Goal: Task Accomplishment & Management: Manage account settings

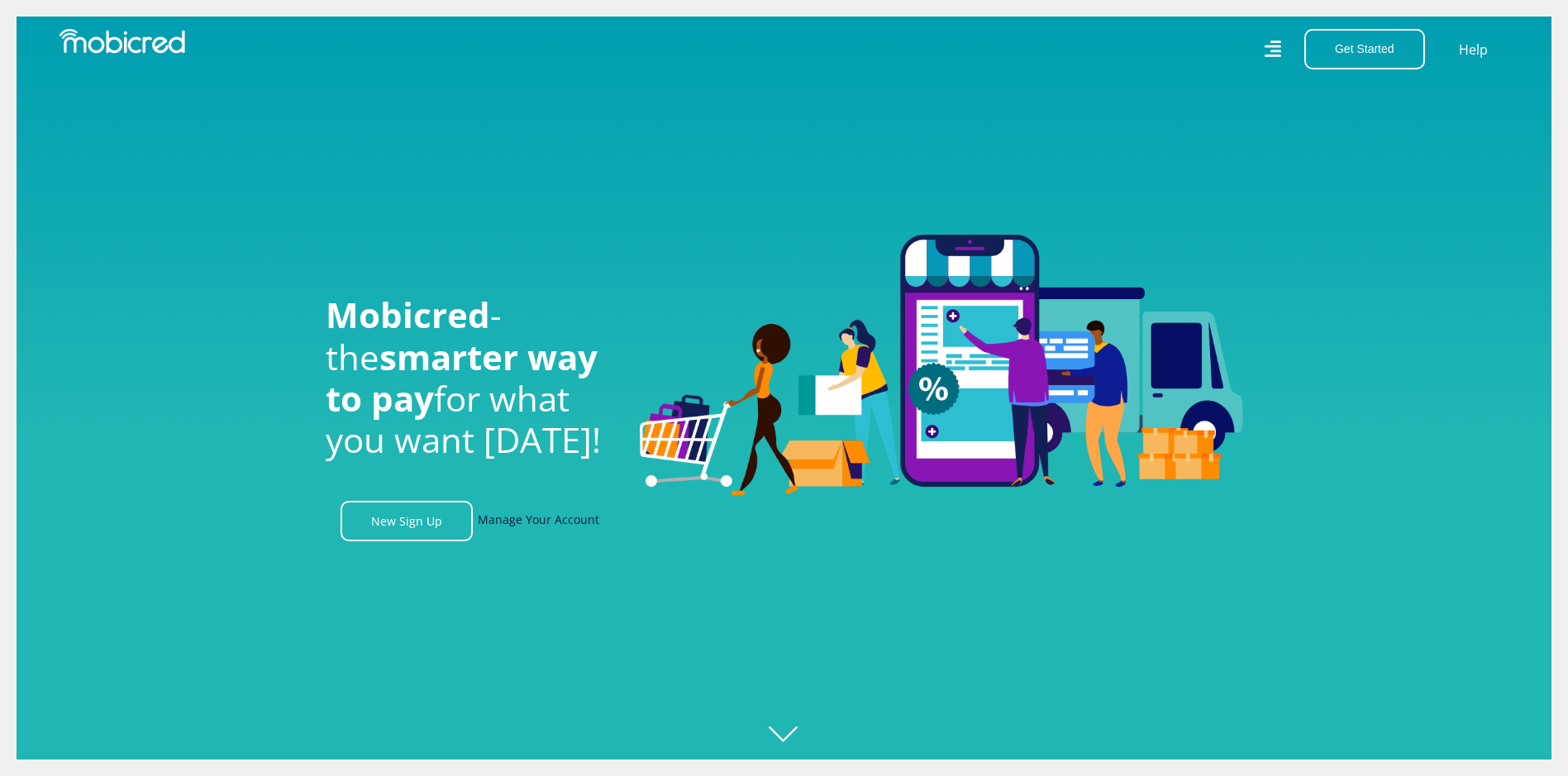
click at [554, 522] on link "Manage Your Account" at bounding box center [538, 521] width 121 height 41
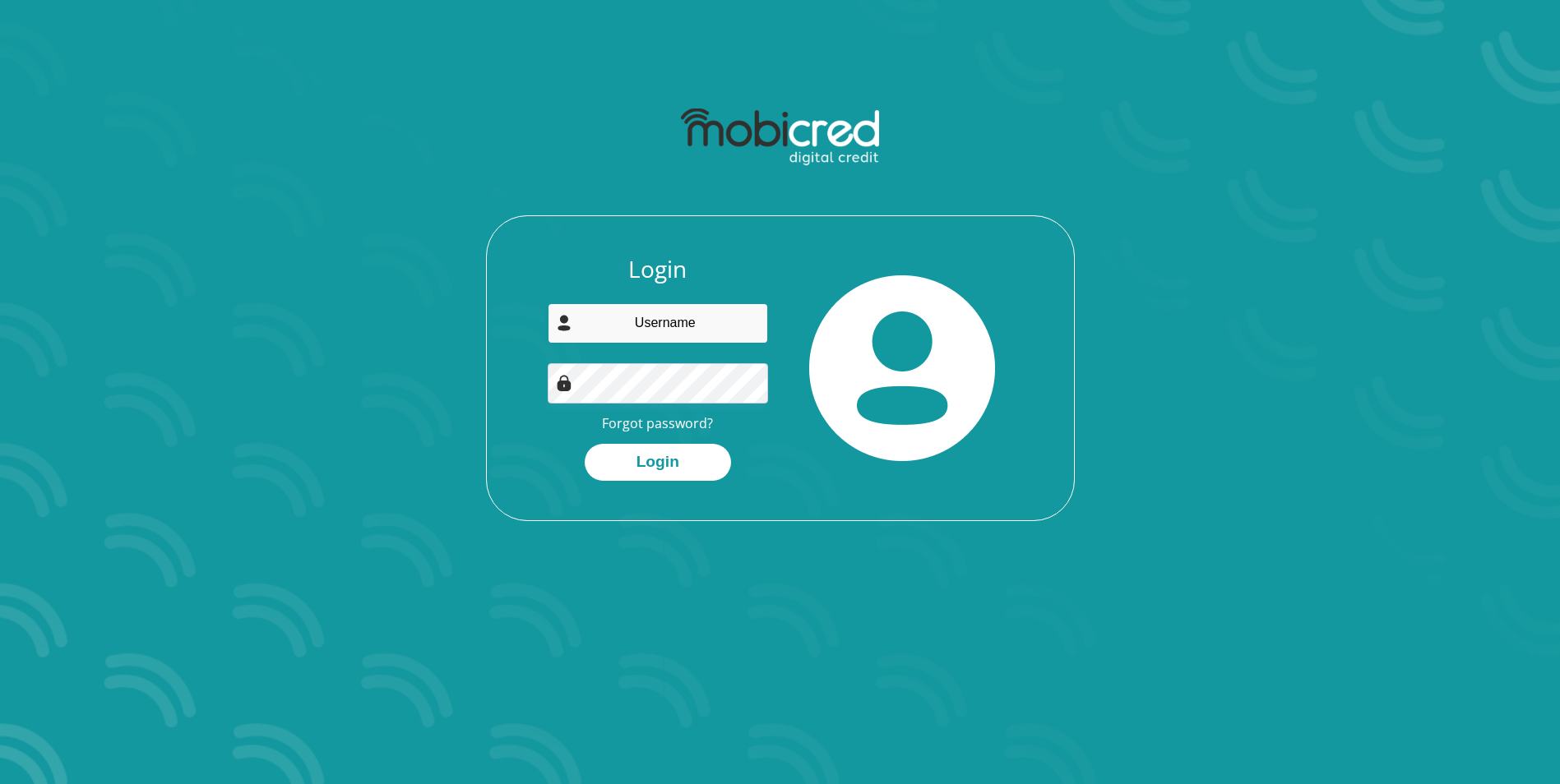
click at [652, 312] on input "email" at bounding box center [658, 324] width 221 height 41
type input "sunabaird@gmail.com"
click at [664, 463] on button "Login" at bounding box center [658, 462] width 146 height 37
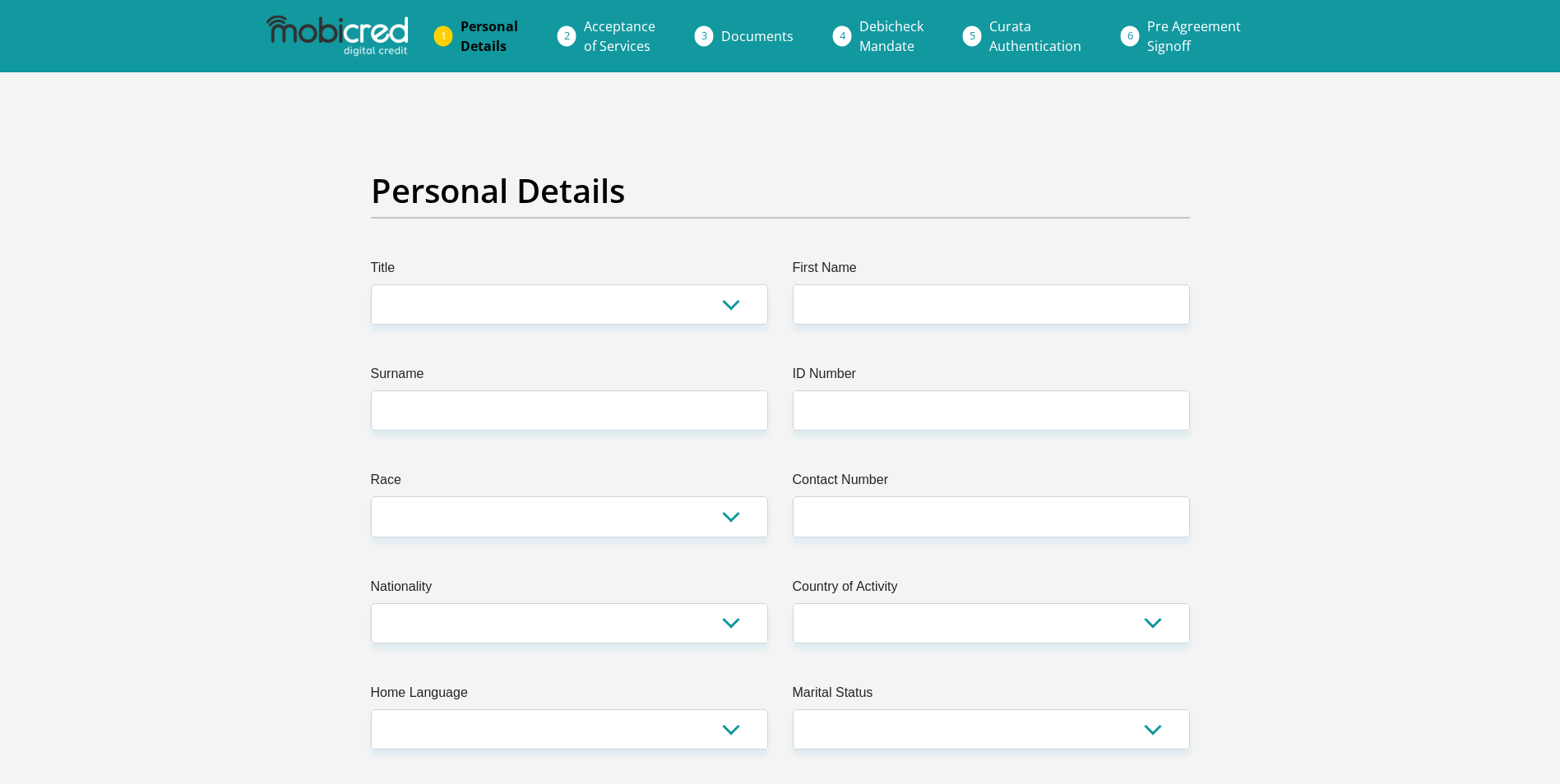
click at [1169, 40] on span "Pre Agreement Signoff" at bounding box center [1194, 36] width 94 height 38
